Goal: Task Accomplishment & Management: Use online tool/utility

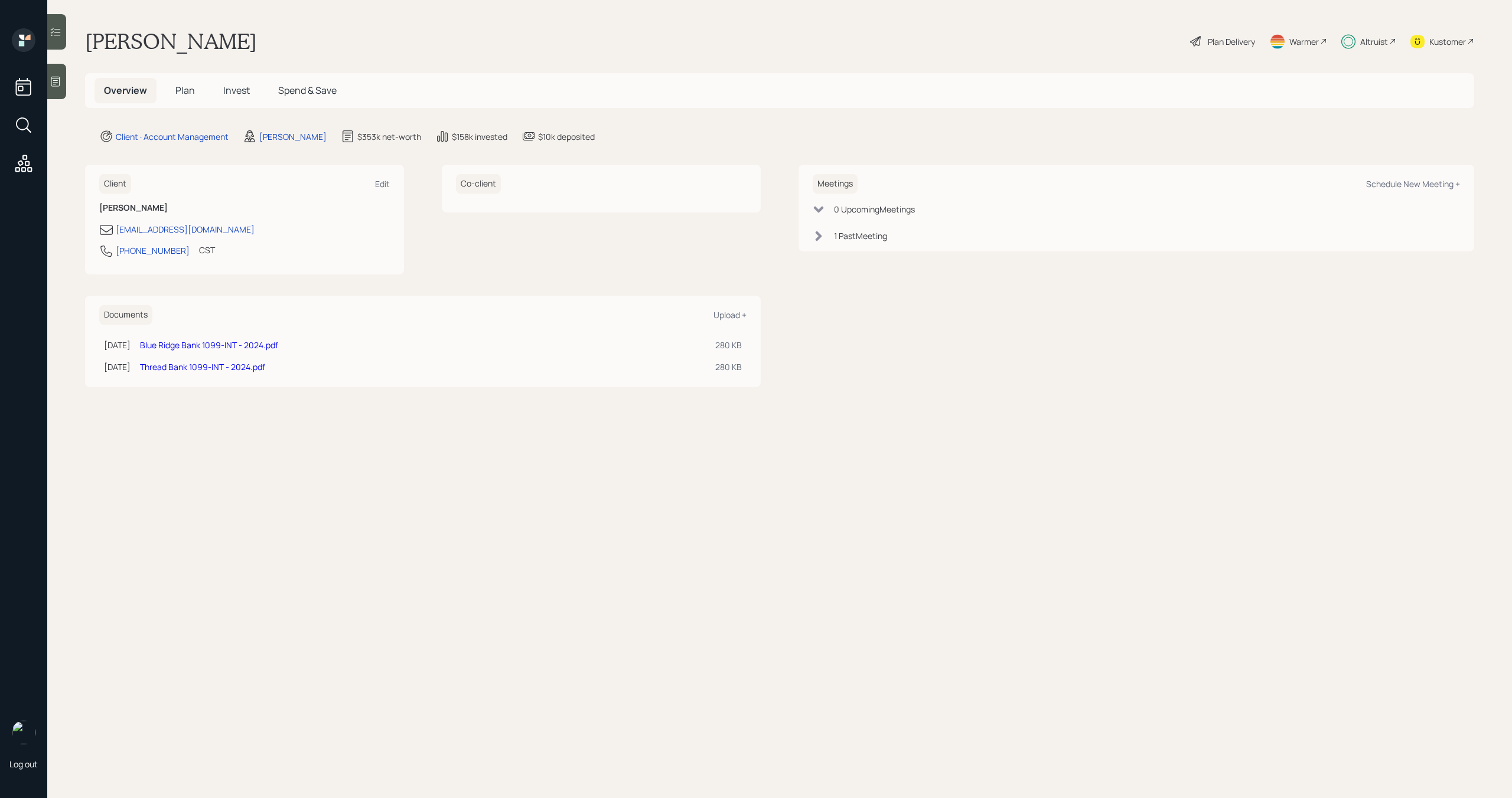
click at [59, 69] on div at bounding box center [57, 81] width 19 height 35
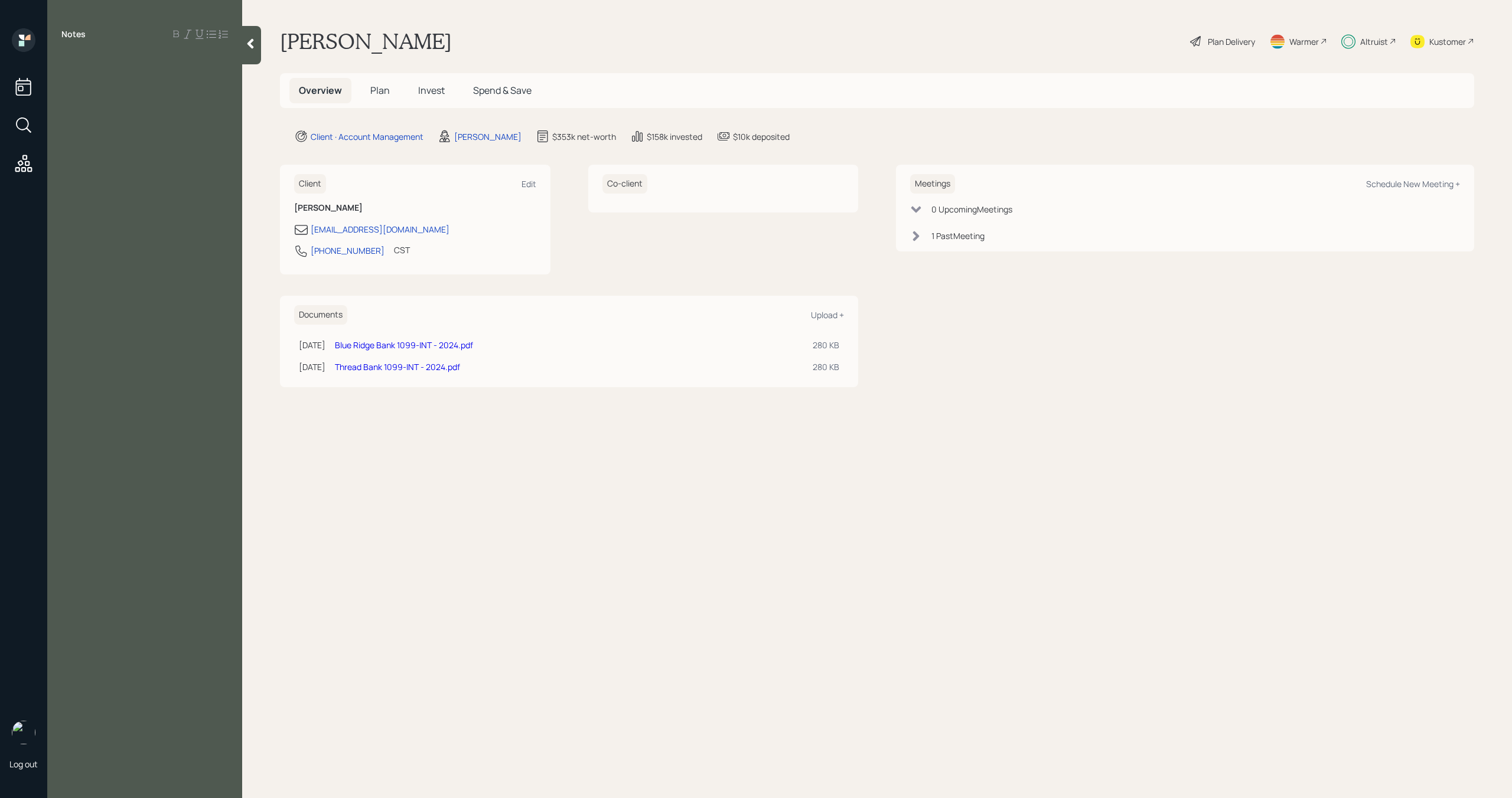
click at [246, 51] on div at bounding box center [252, 45] width 19 height 38
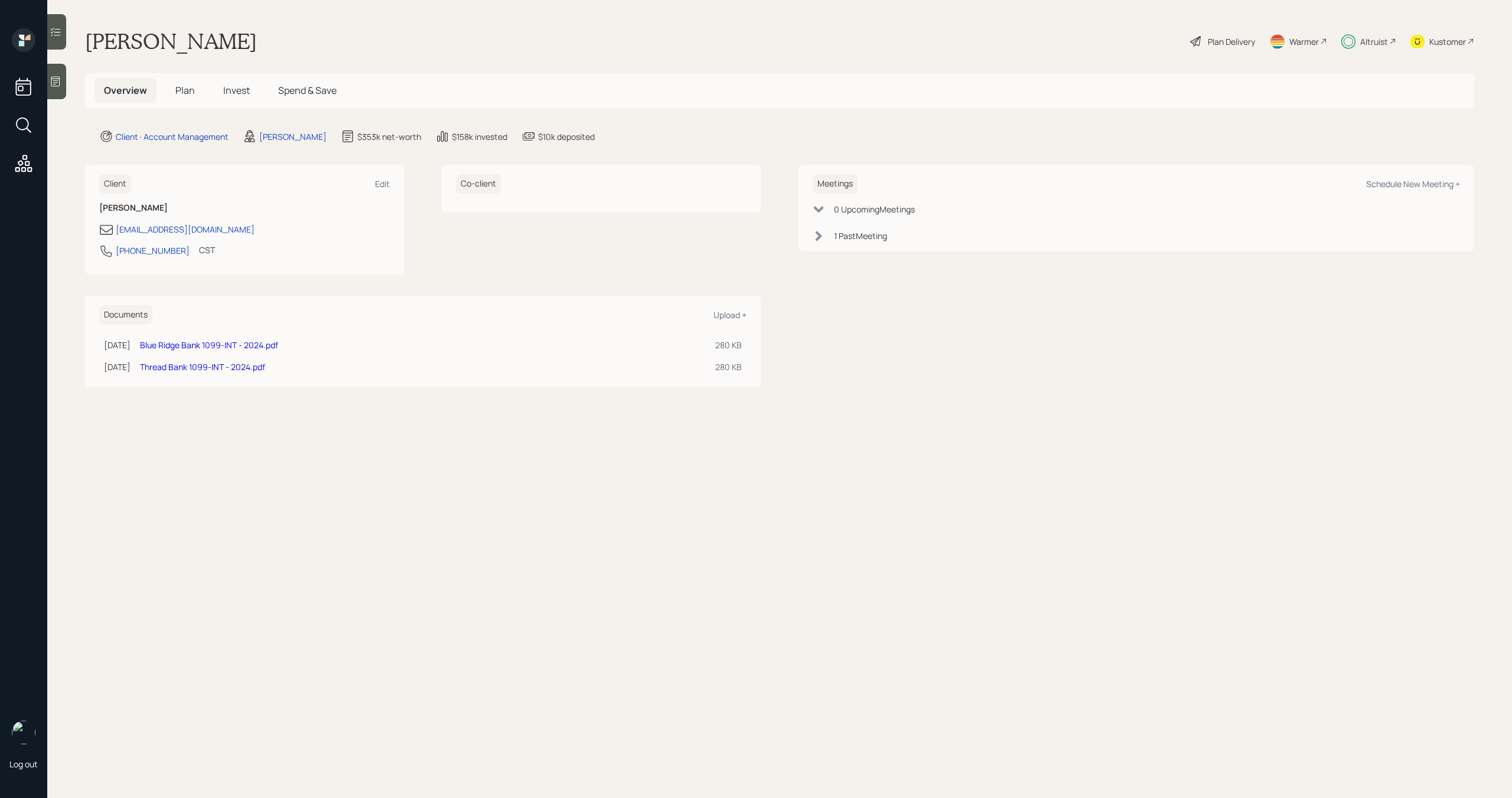
click at [1308, 41] on div "Warmer" at bounding box center [1304, 42] width 30 height 13
click at [1221, 45] on div "Plan Delivery" at bounding box center [1231, 42] width 47 height 13
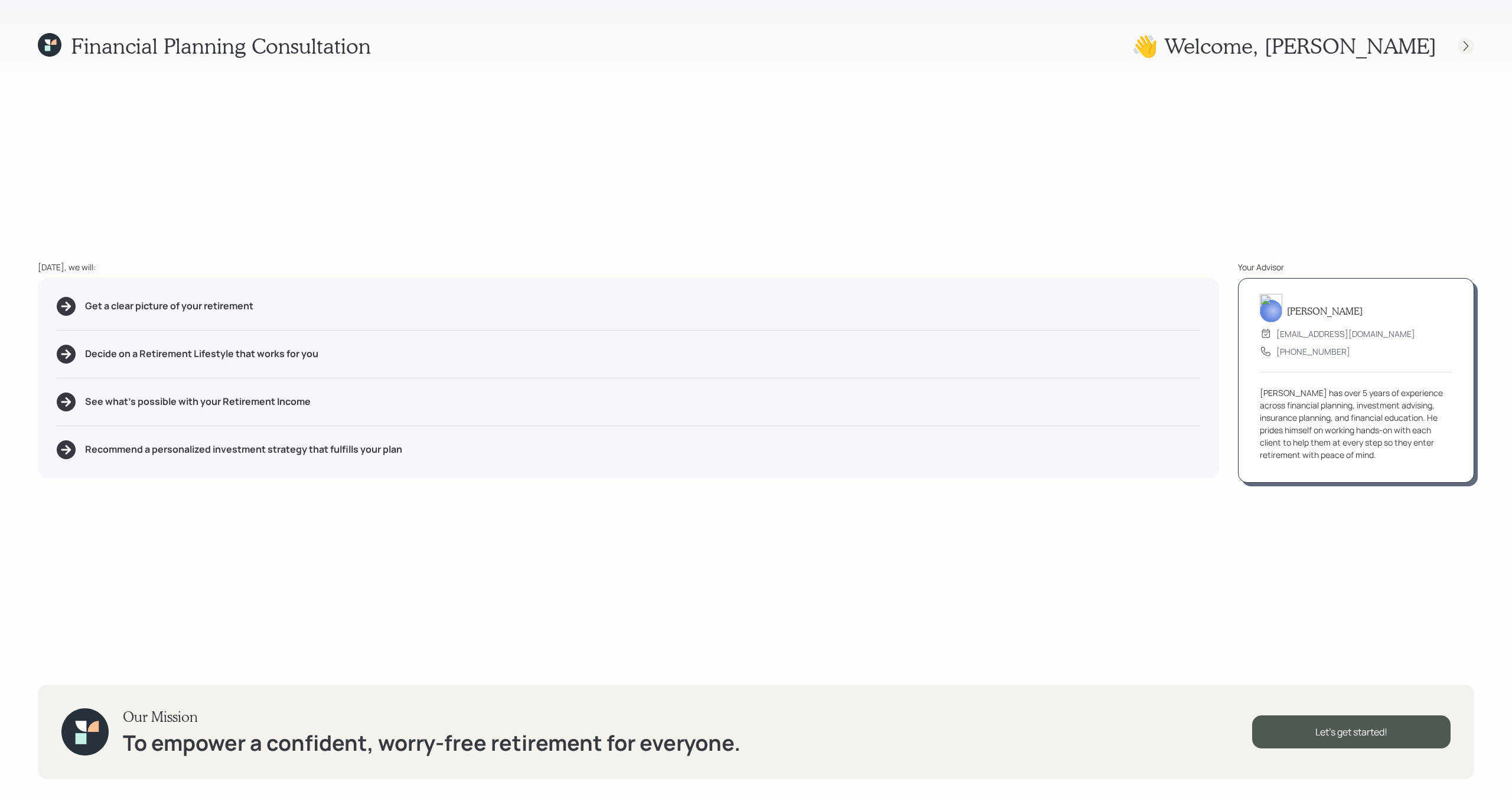
click at [1462, 51] on icon at bounding box center [1465, 46] width 12 height 12
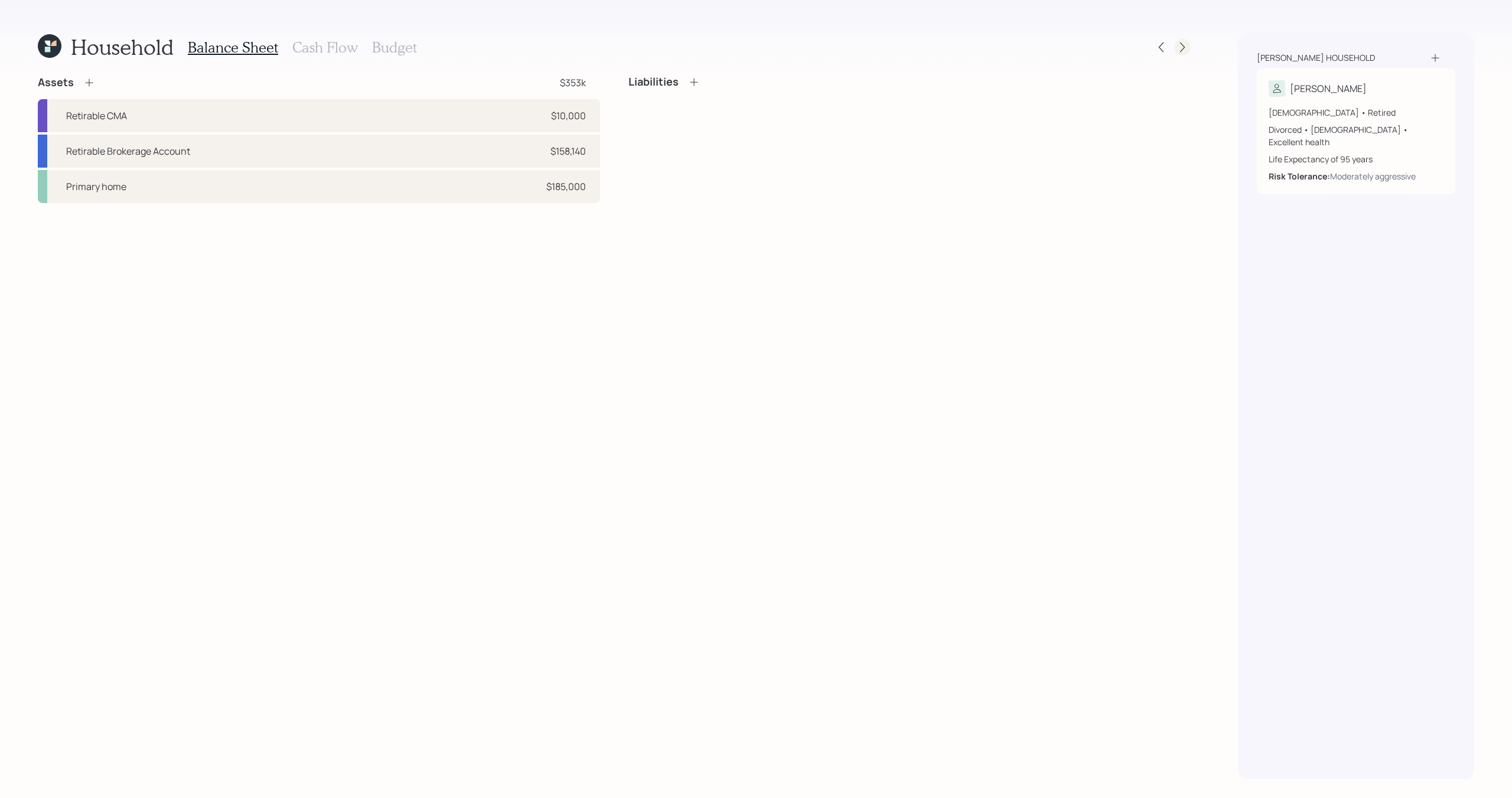
click at [1182, 53] on div at bounding box center [1182, 47] width 16 height 16
